Goal: Entertainment & Leisure: Consume media (video, audio)

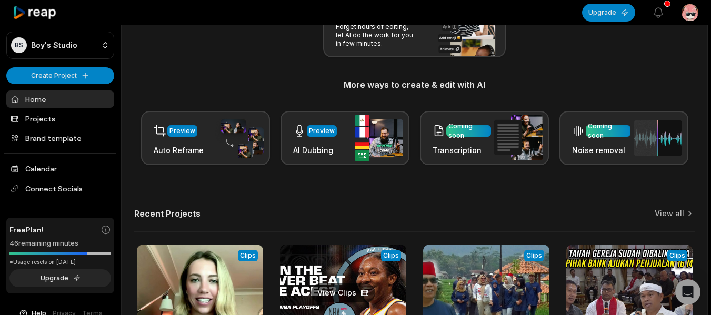
scroll to position [280, 0]
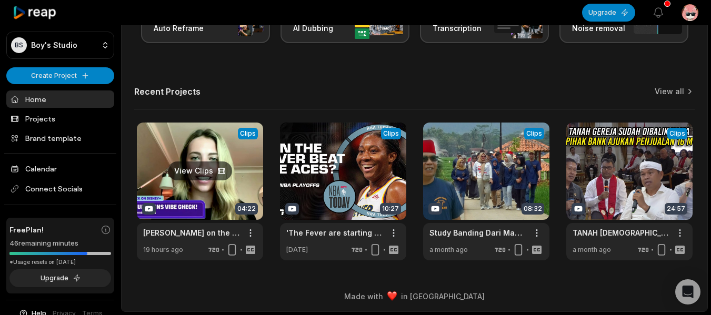
click at [204, 170] on link at bounding box center [200, 192] width 126 height 138
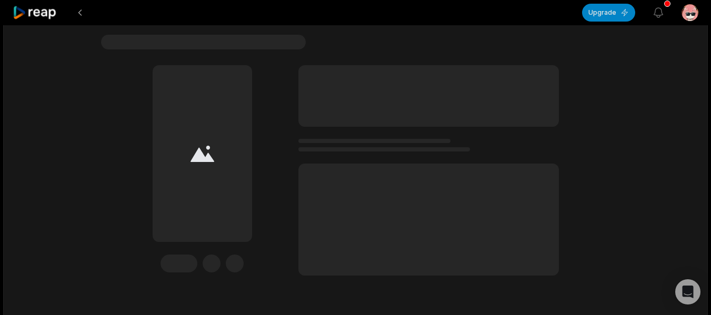
scroll to position [105, 0]
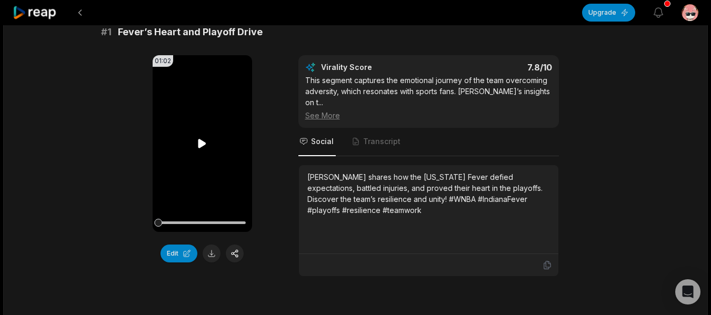
click at [198, 141] on icon at bounding box center [202, 143] width 13 height 13
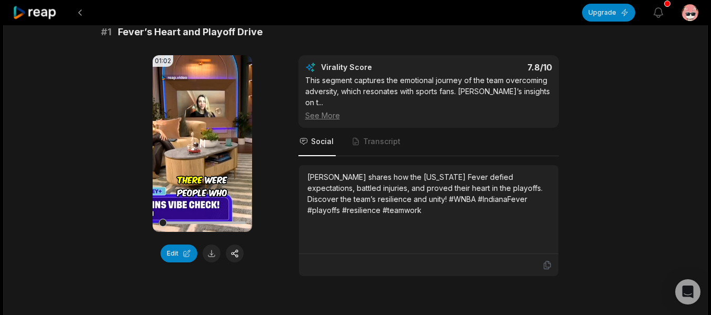
click at [200, 121] on video "Your browser does not support mp4 format." at bounding box center [202, 143] width 99 height 177
click at [205, 112] on video "Your browser does not support mp4 format." at bounding box center [202, 143] width 99 height 177
click at [661, 11] on icon "button" at bounding box center [658, 12] width 9 height 9
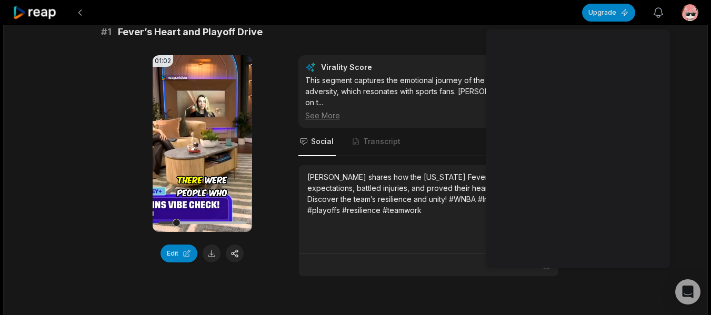
click at [661, 11] on icon "button" at bounding box center [658, 12] width 9 height 9
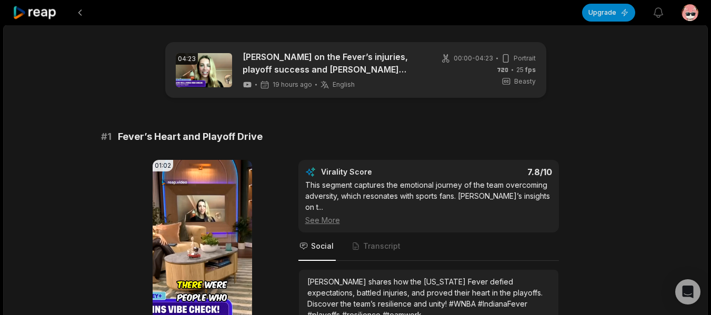
scroll to position [0, 0]
click at [76, 12] on button at bounding box center [79, 12] width 19 height 19
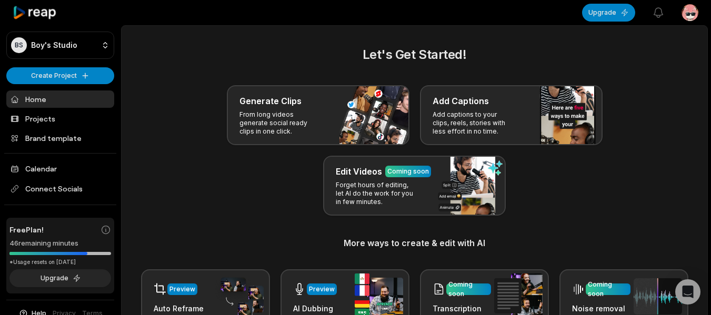
scroll to position [280, 0]
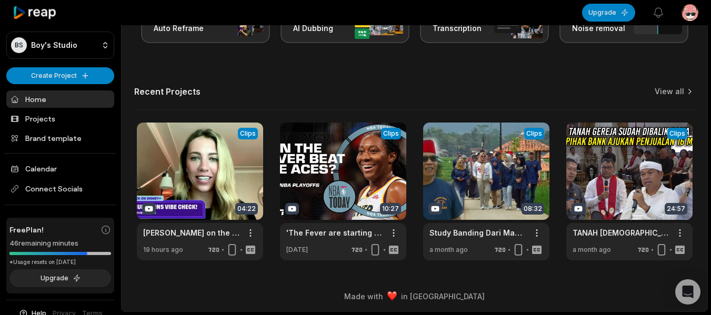
click at [50, 96] on link "Home" at bounding box center [60, 98] width 108 height 17
